Goal: Information Seeking & Learning: Stay updated

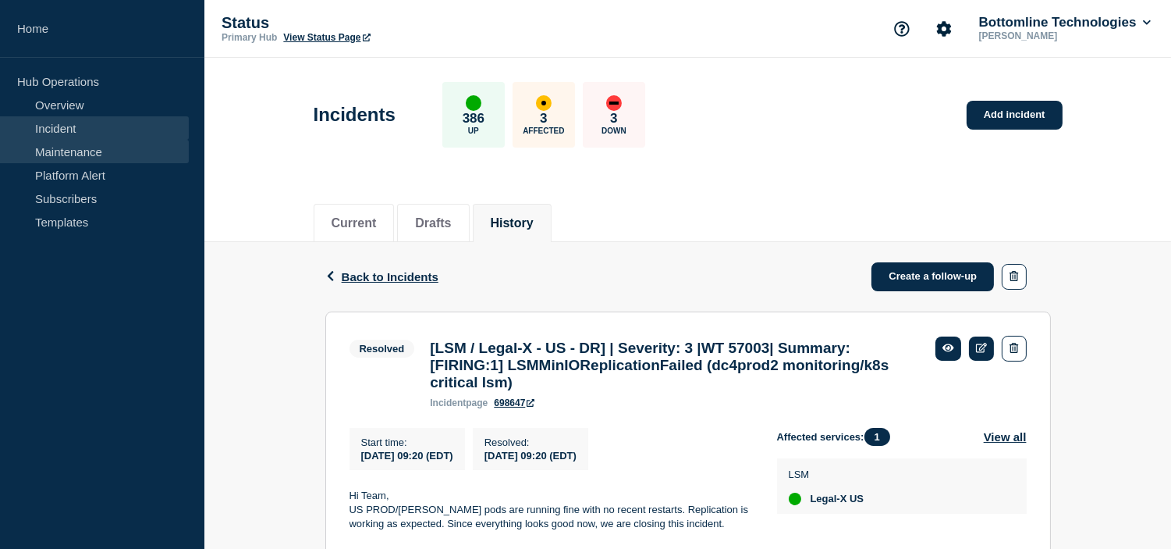
click at [96, 144] on link "Maintenance" at bounding box center [94, 151] width 189 height 23
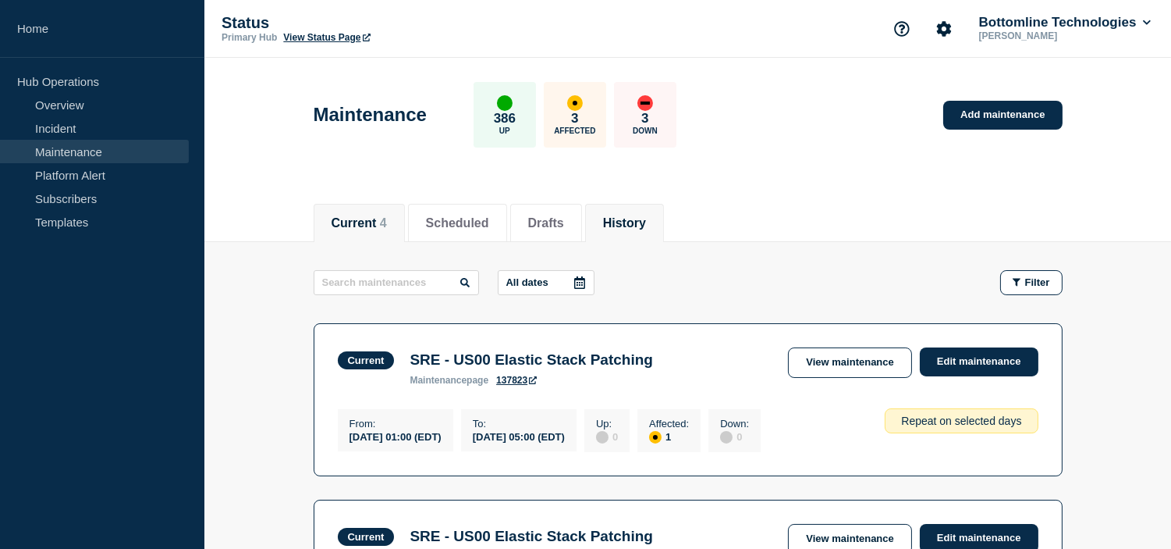
click at [630, 219] on button "History" at bounding box center [624, 223] width 43 height 14
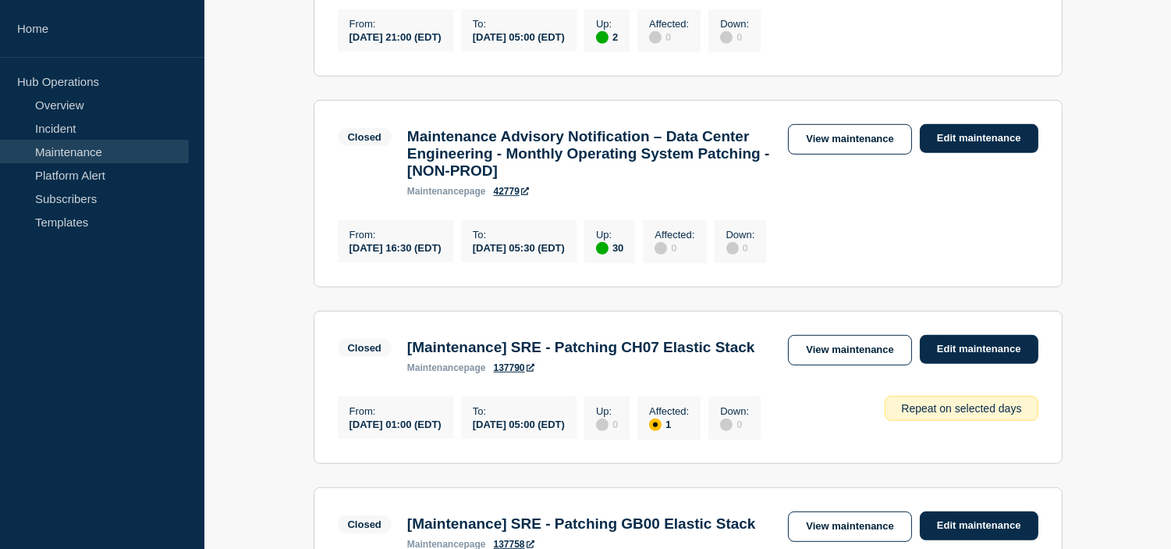
scroll to position [1473, 0]
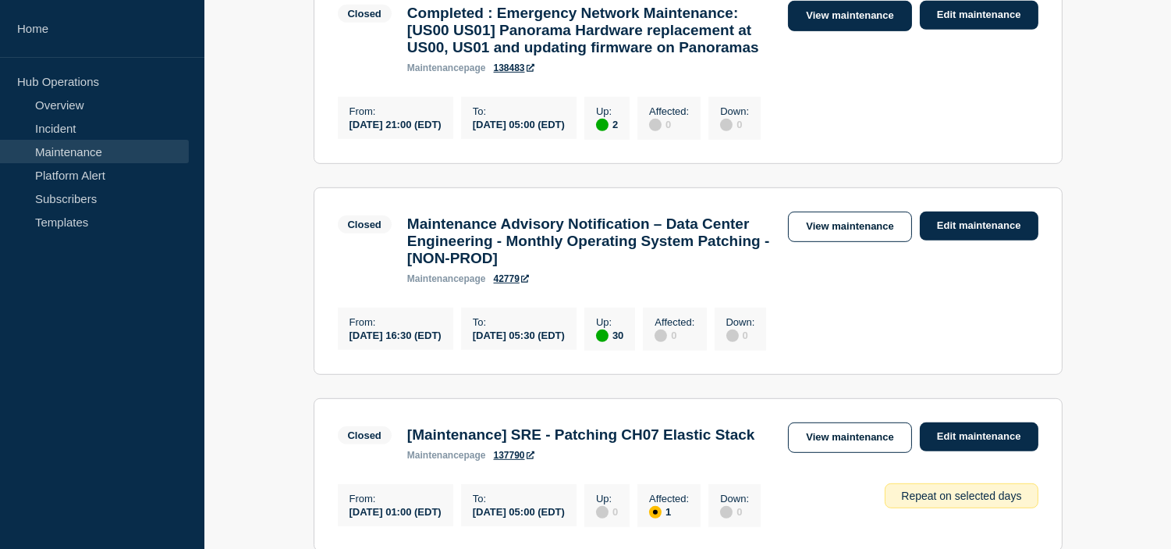
click at [829, 31] on link "View maintenance" at bounding box center [849, 16] width 123 height 30
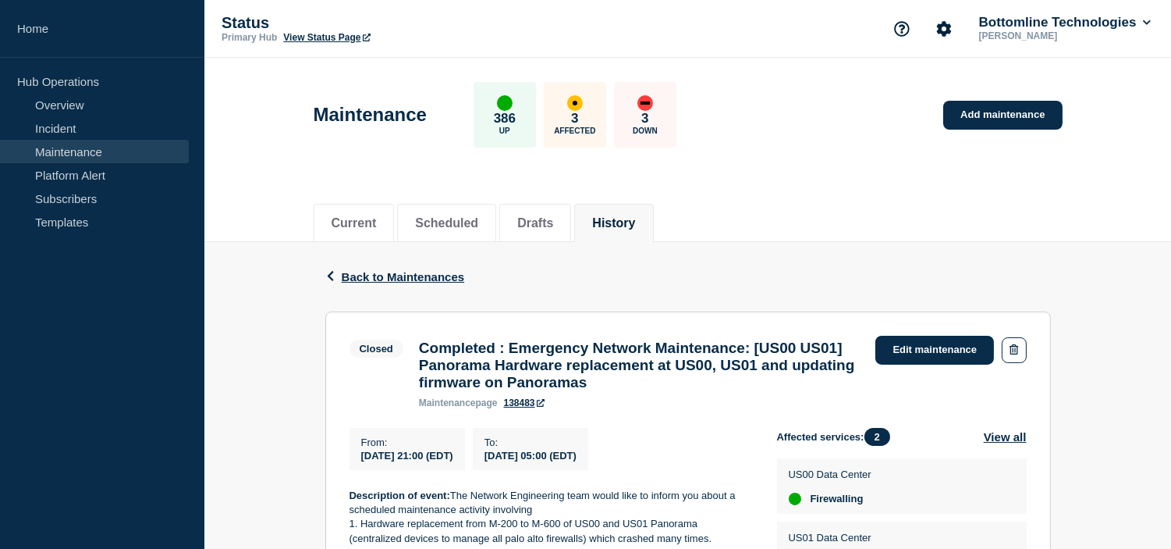
drag, startPoint x: 540, startPoint y: 466, endPoint x: 635, endPoint y: 459, distance: 95.5
click at [577, 459] on span "[DATE] 05:00 (EDT)" at bounding box center [531, 455] width 92 height 12
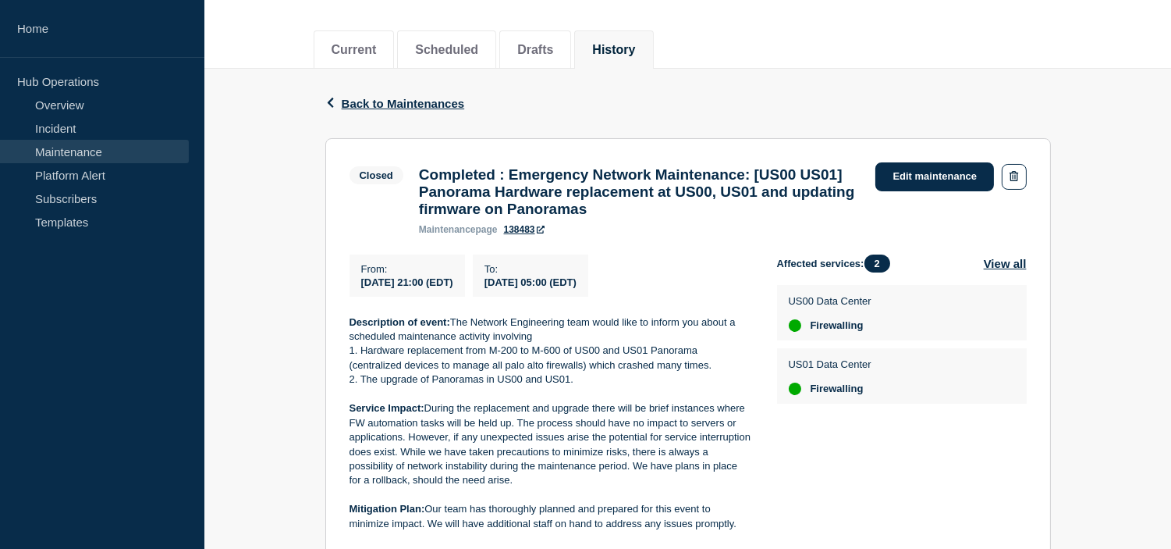
scroll to position [260, 0]
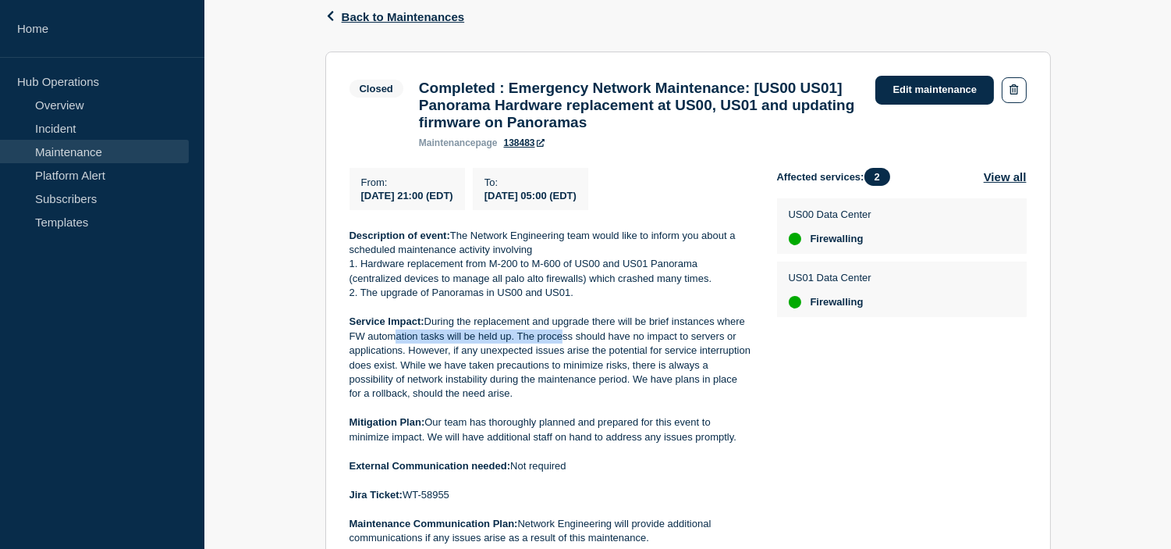
drag, startPoint x: 390, startPoint y: 346, endPoint x: 557, endPoint y: 350, distance: 167.0
click at [557, 350] on p "Service Impact: During the replacement and upgrade there will be brief instance…" at bounding box center [551, 357] width 403 height 87
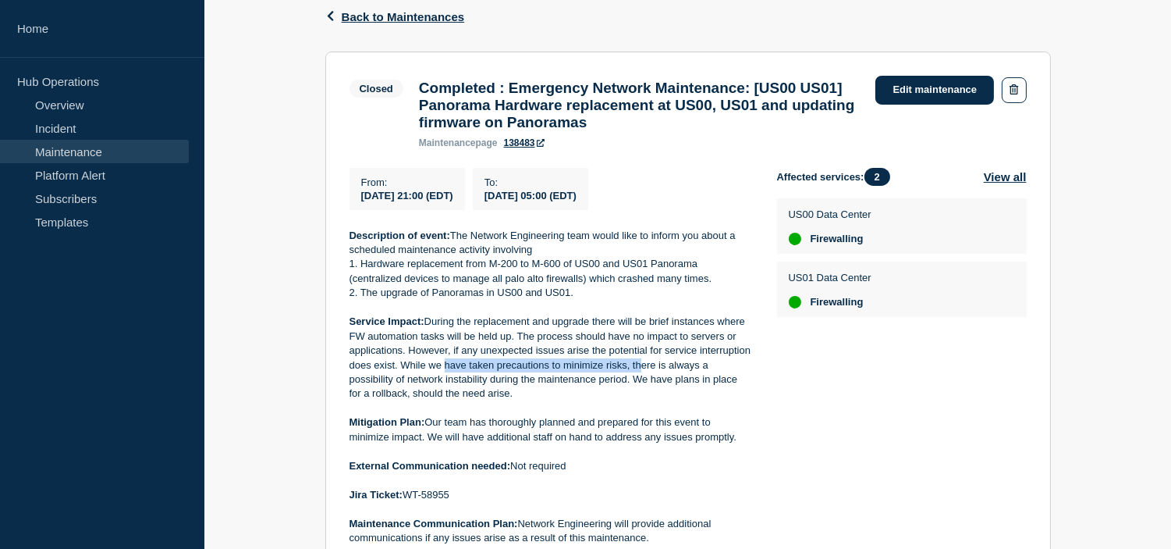
drag, startPoint x: 571, startPoint y: 377, endPoint x: 636, endPoint y: 373, distance: 64.9
click at [636, 373] on p "Service Impact: During the replacement and upgrade there will be brief instance…" at bounding box center [551, 357] width 403 height 87
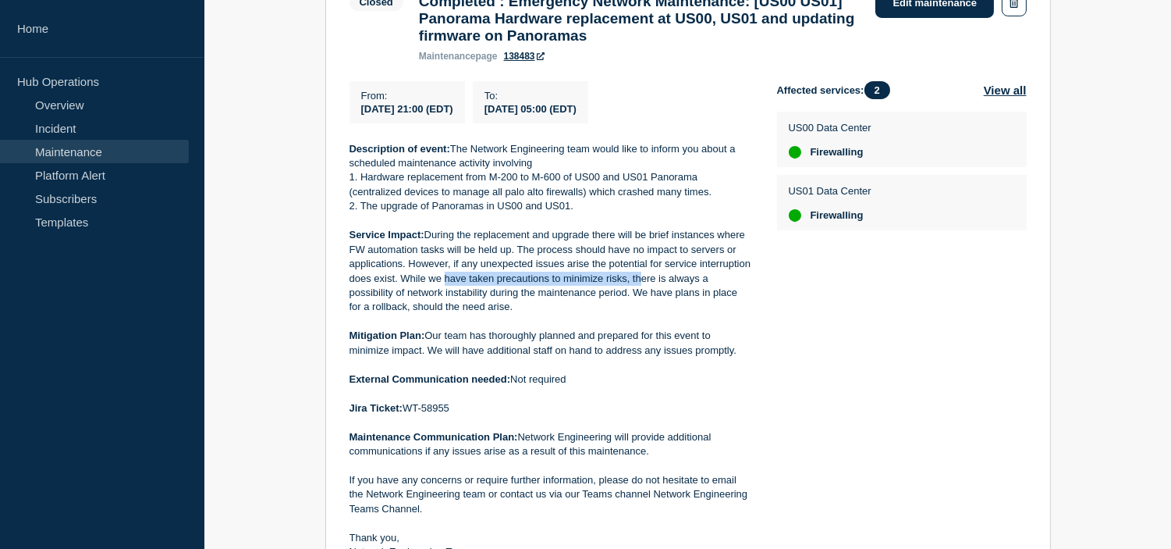
scroll to position [433, 0]
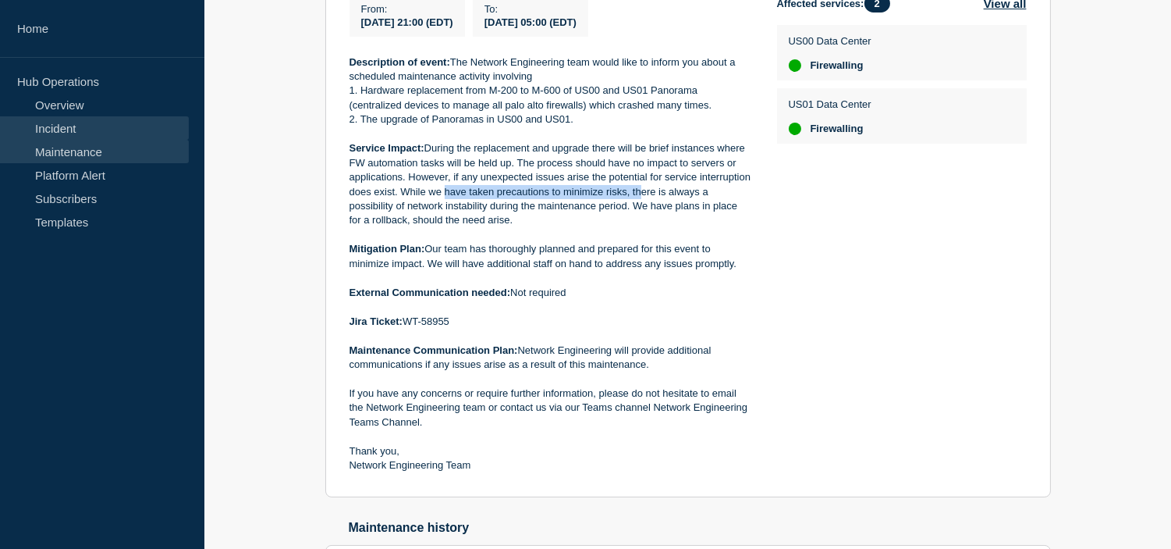
click at [76, 133] on link "Incident" at bounding box center [94, 127] width 189 height 23
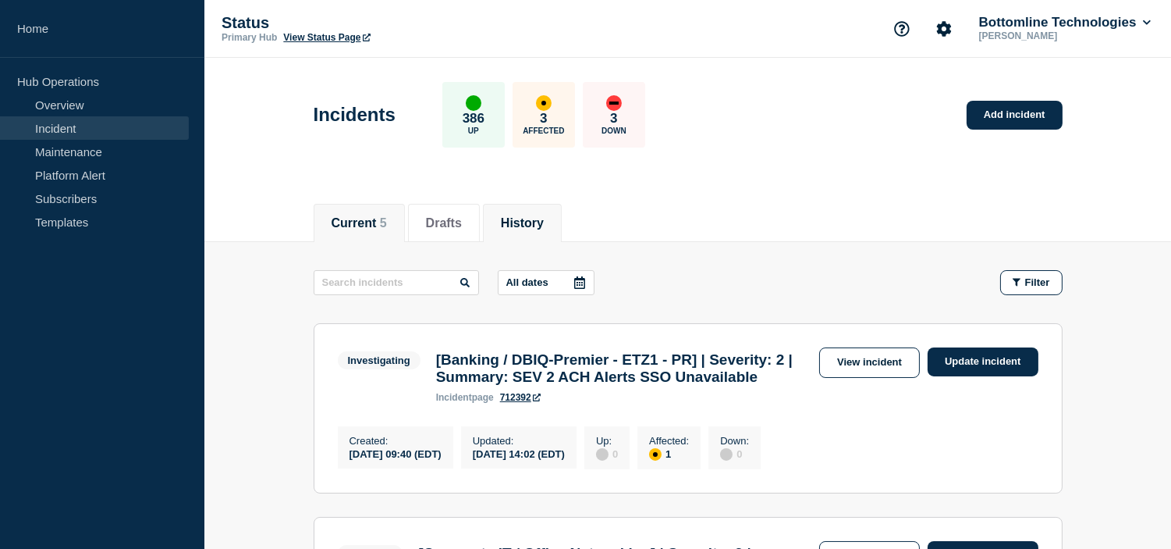
click at [509, 211] on li "History" at bounding box center [522, 223] width 79 height 38
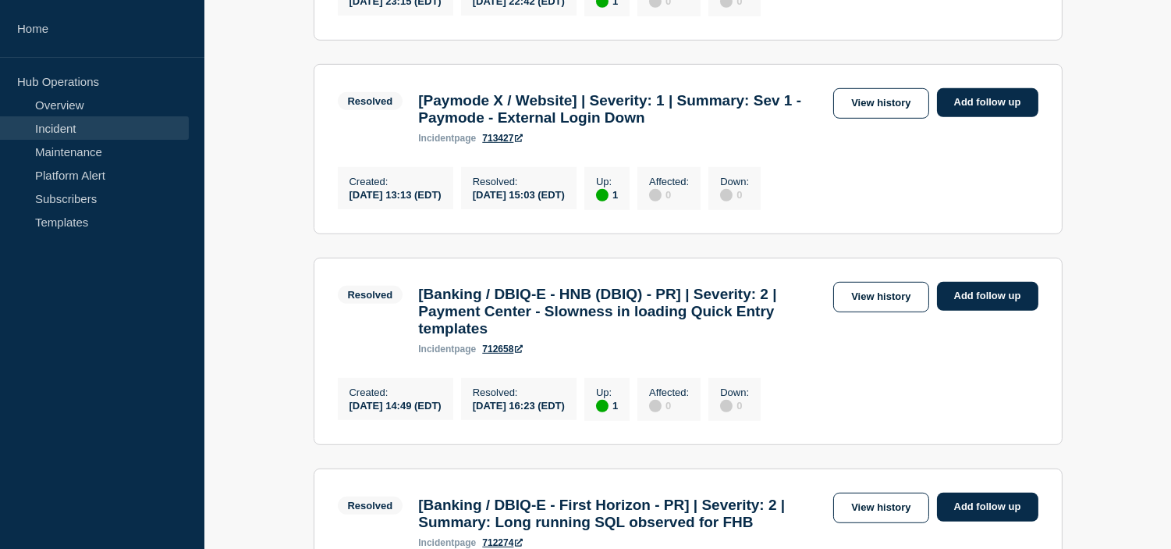
scroll to position [1820, 0]
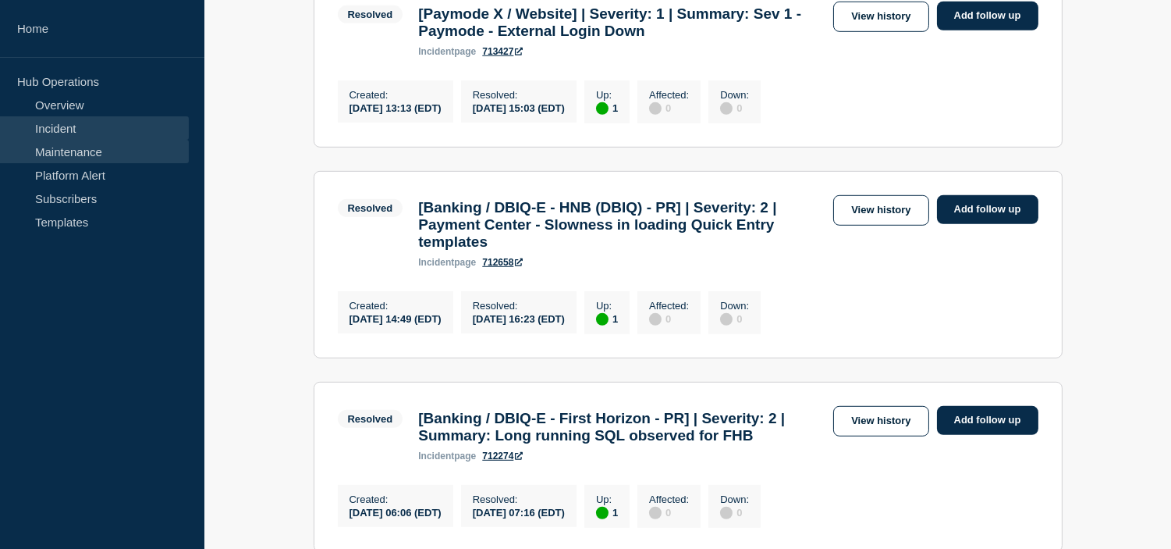
click at [57, 147] on link "Maintenance" at bounding box center [94, 151] width 189 height 23
